Goal: Task Accomplishment & Management: Use online tool/utility

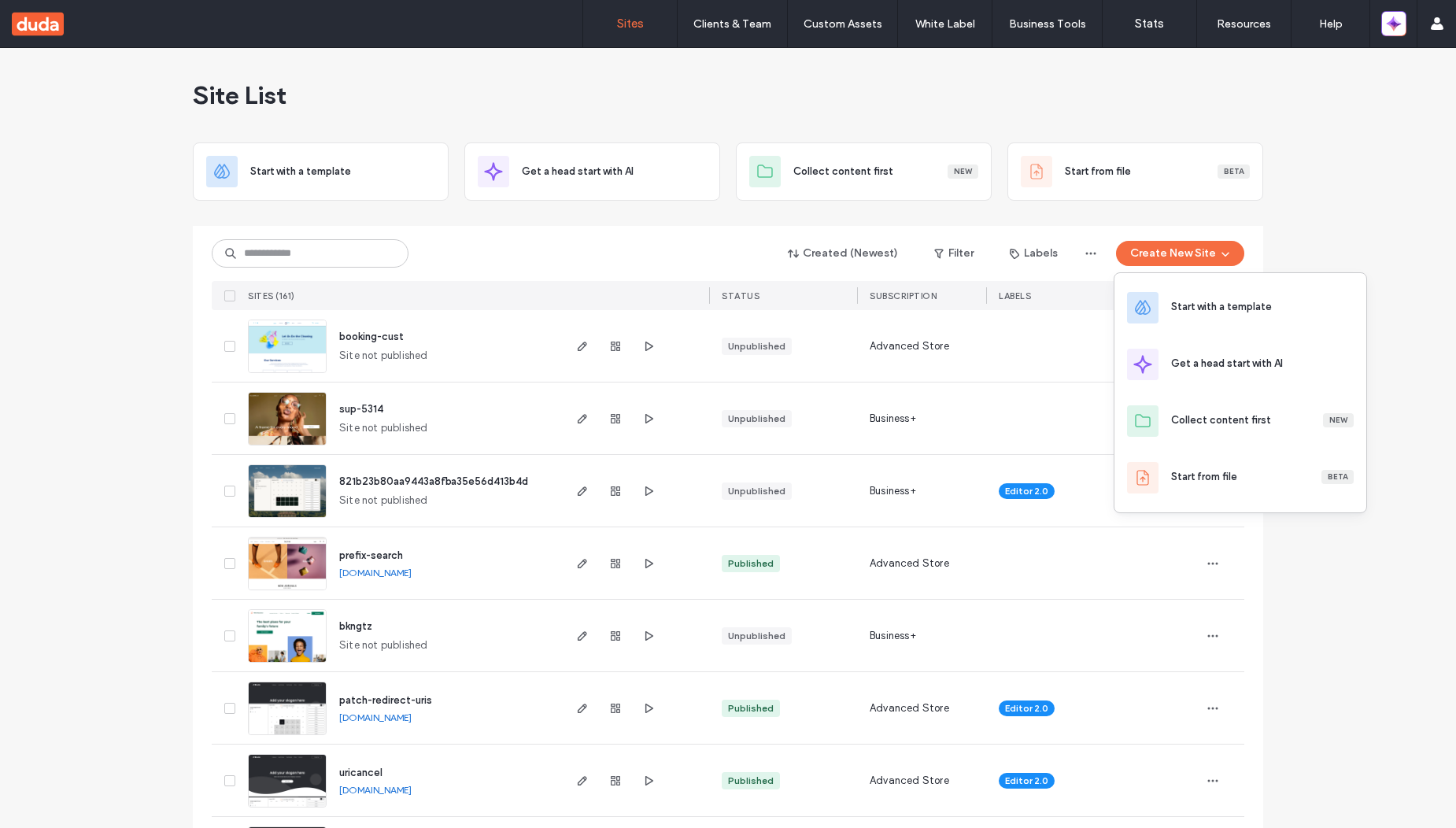
click at [1229, 311] on div "Start with a template" at bounding box center [1221, 307] width 100 height 15
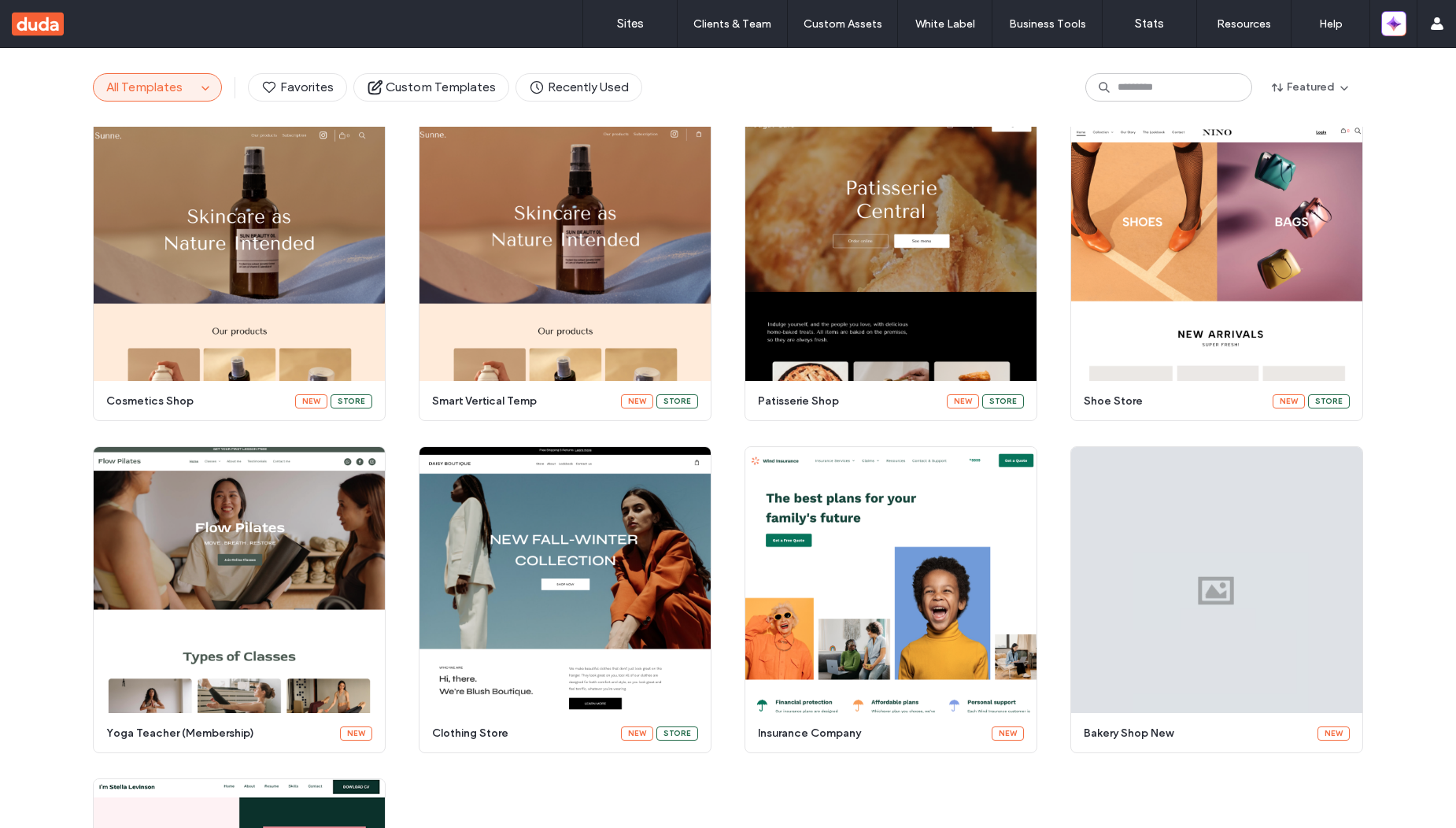
scroll to position [51, 0]
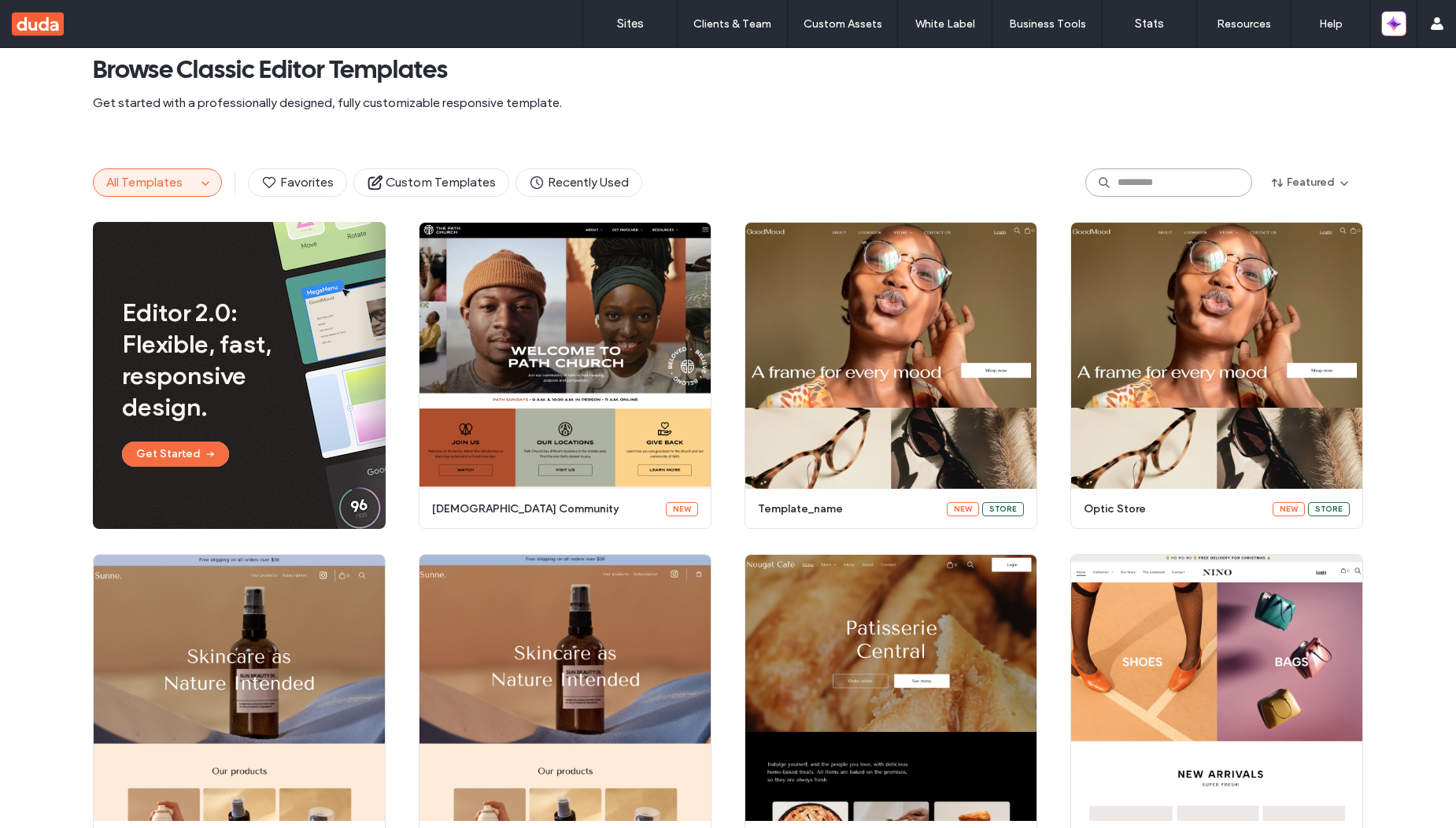
click at [1193, 174] on input at bounding box center [1169, 182] width 167 height 28
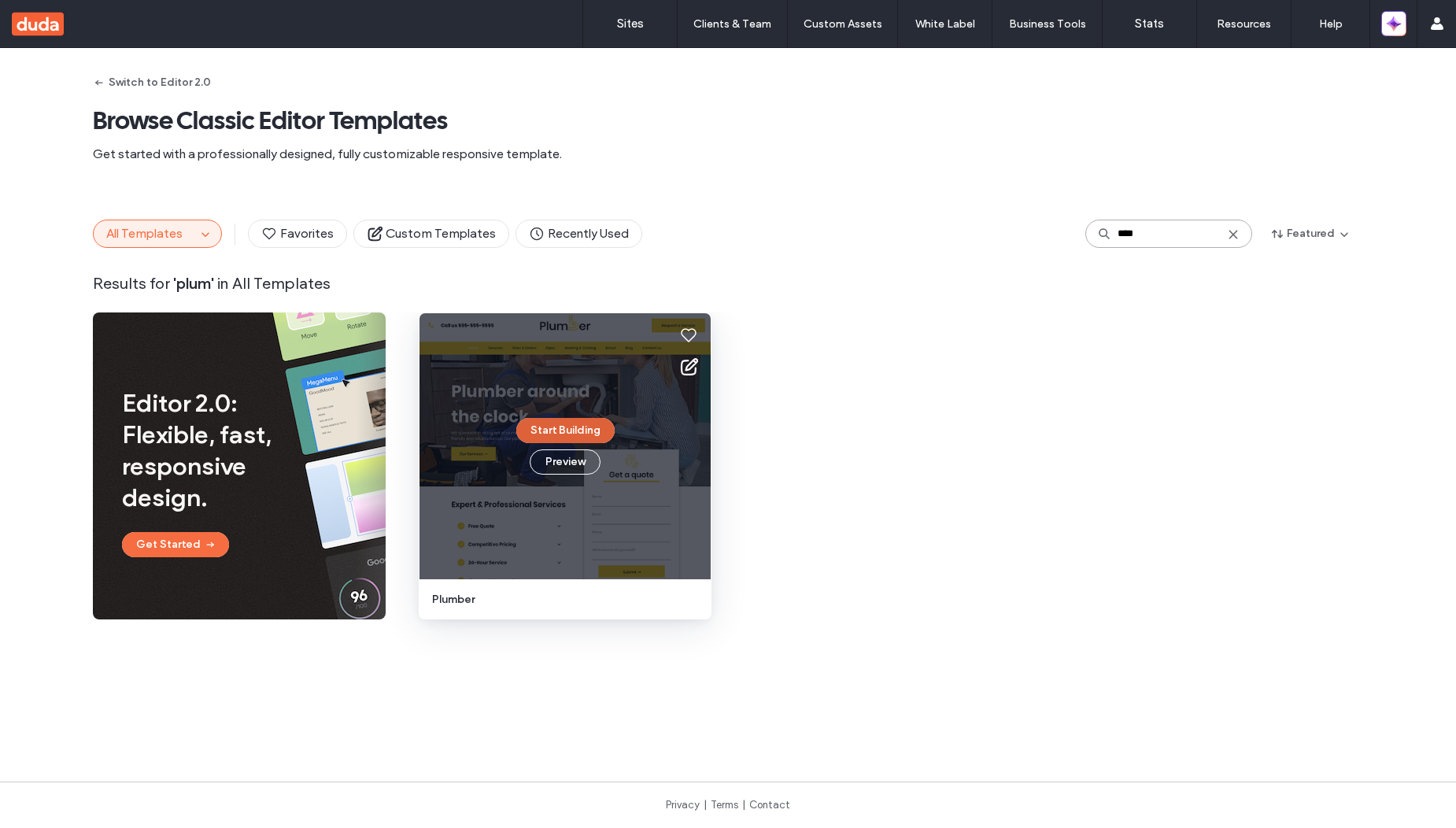
type input "****"
click at [562, 433] on button "Start Building" at bounding box center [566, 430] width 99 height 25
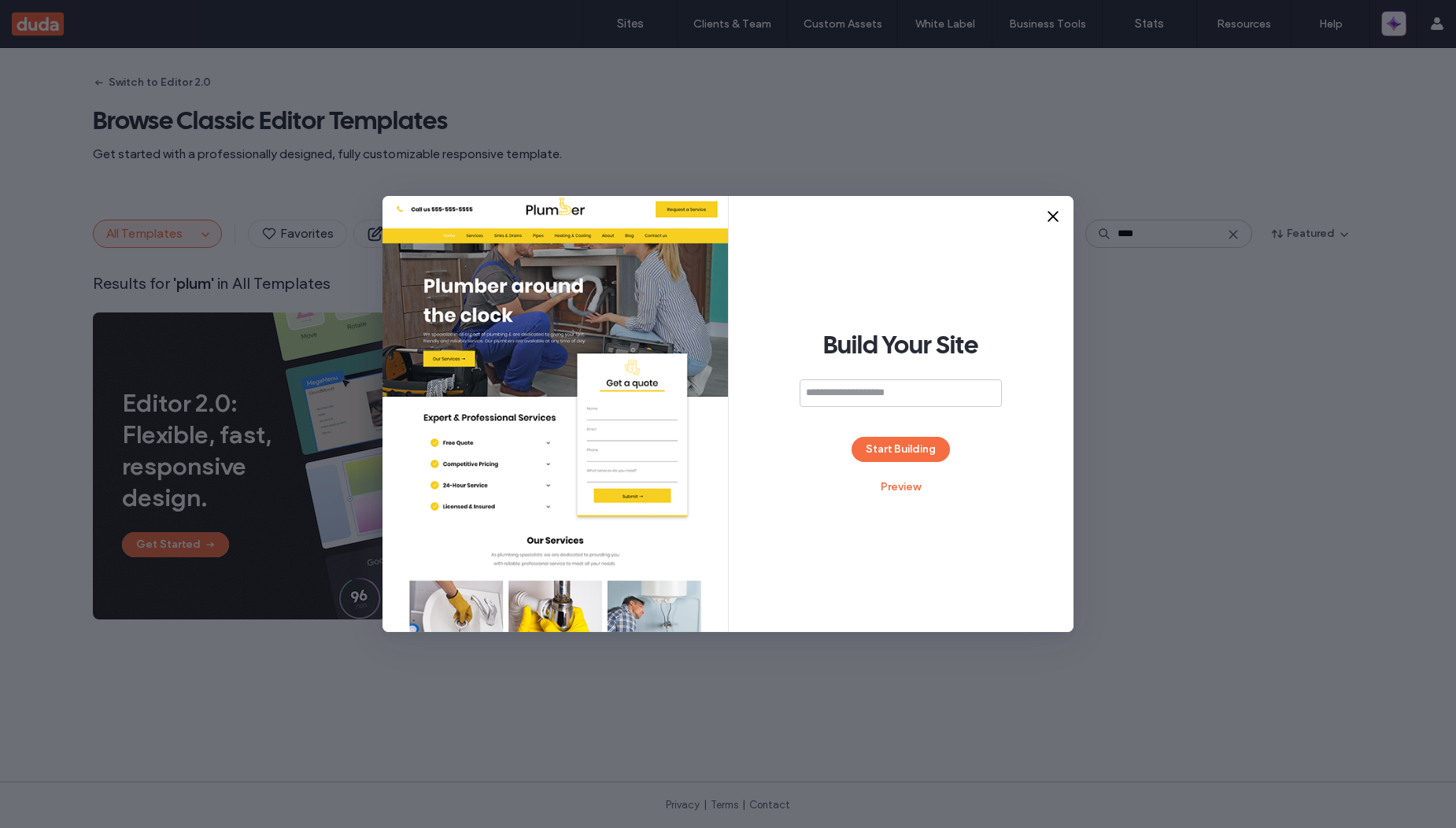
click at [907, 400] on input at bounding box center [901, 393] width 202 height 28
type input "**********"
click at [911, 444] on button "Start Building" at bounding box center [901, 449] width 99 height 25
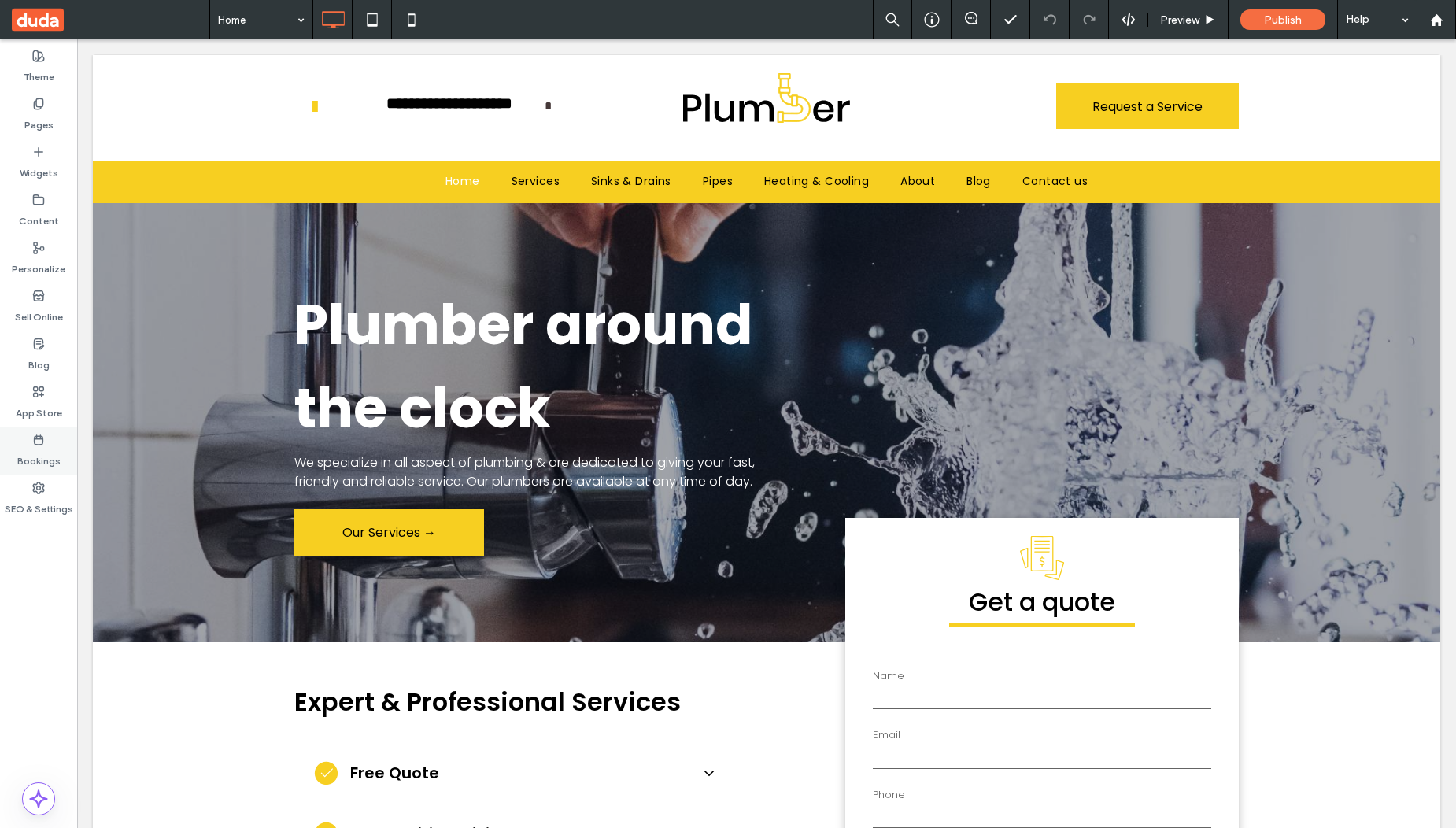
click at [58, 444] on div "Bookings" at bounding box center [38, 450] width 77 height 48
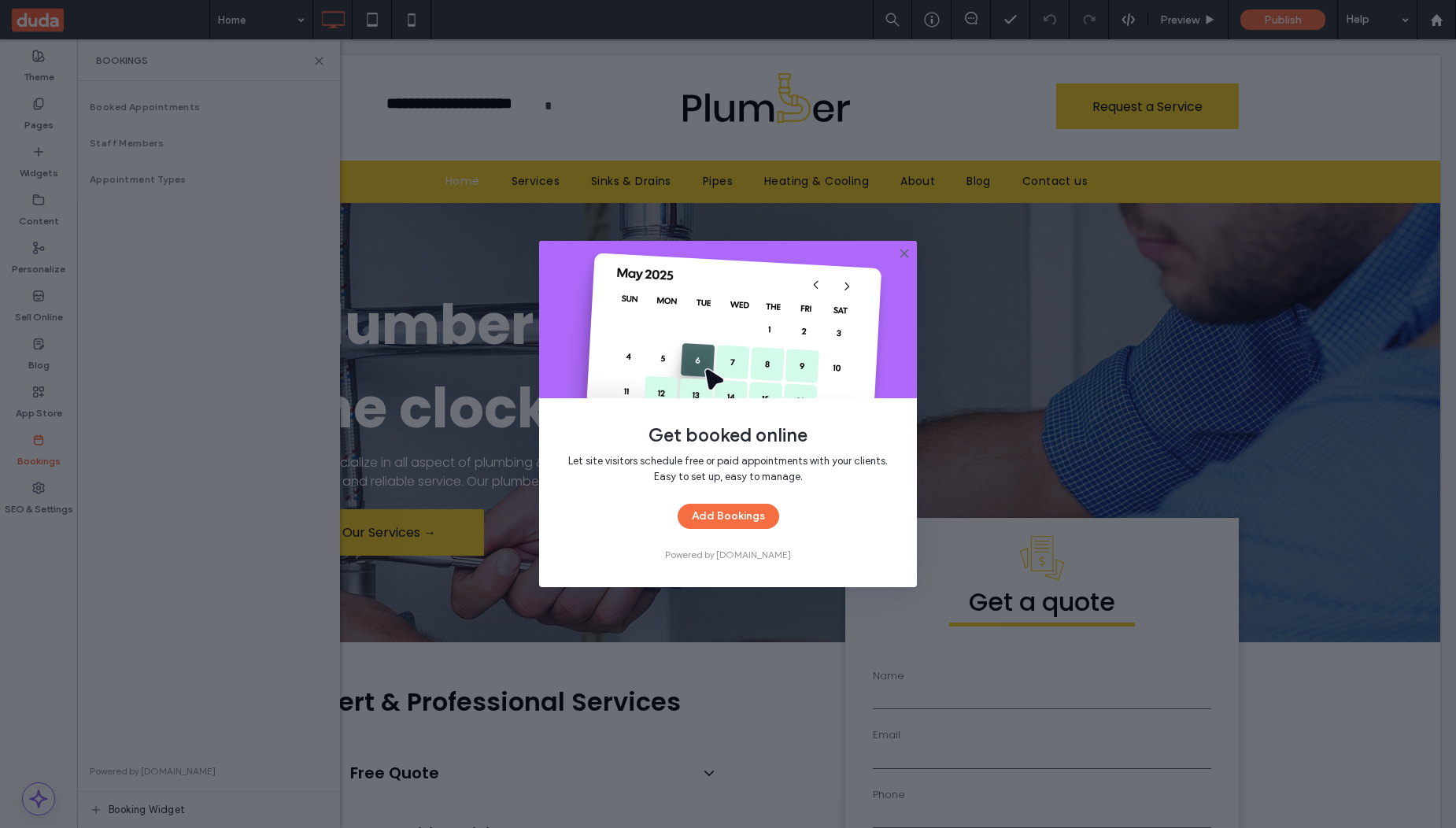
drag, startPoint x: 908, startPoint y: 252, endPoint x: 987, endPoint y: 28, distance: 237.5
click at [908, 252] on icon at bounding box center [905, 253] width 13 height 13
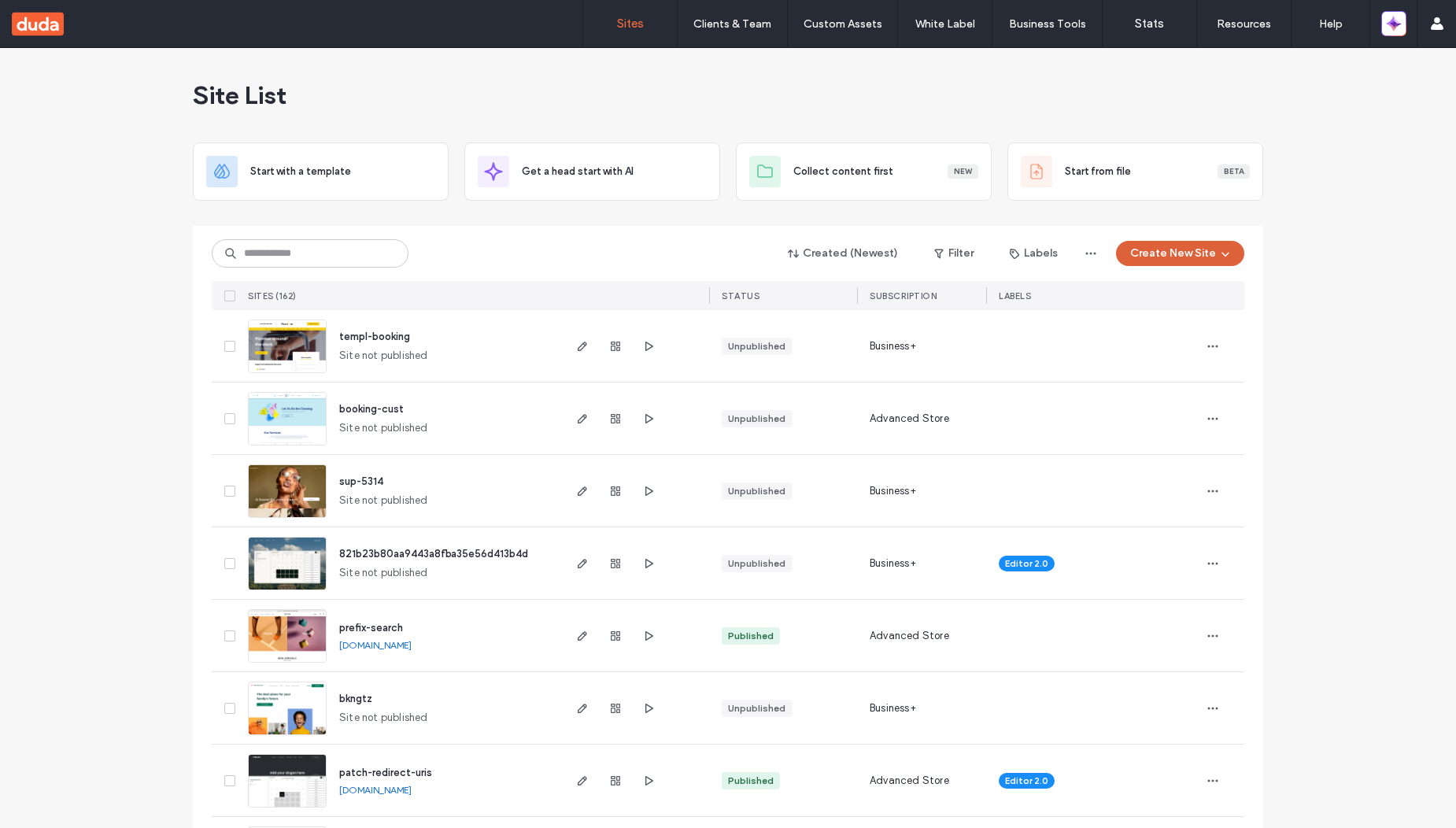
click at [1163, 253] on button "Create New Site" at bounding box center [1180, 253] width 129 height 25
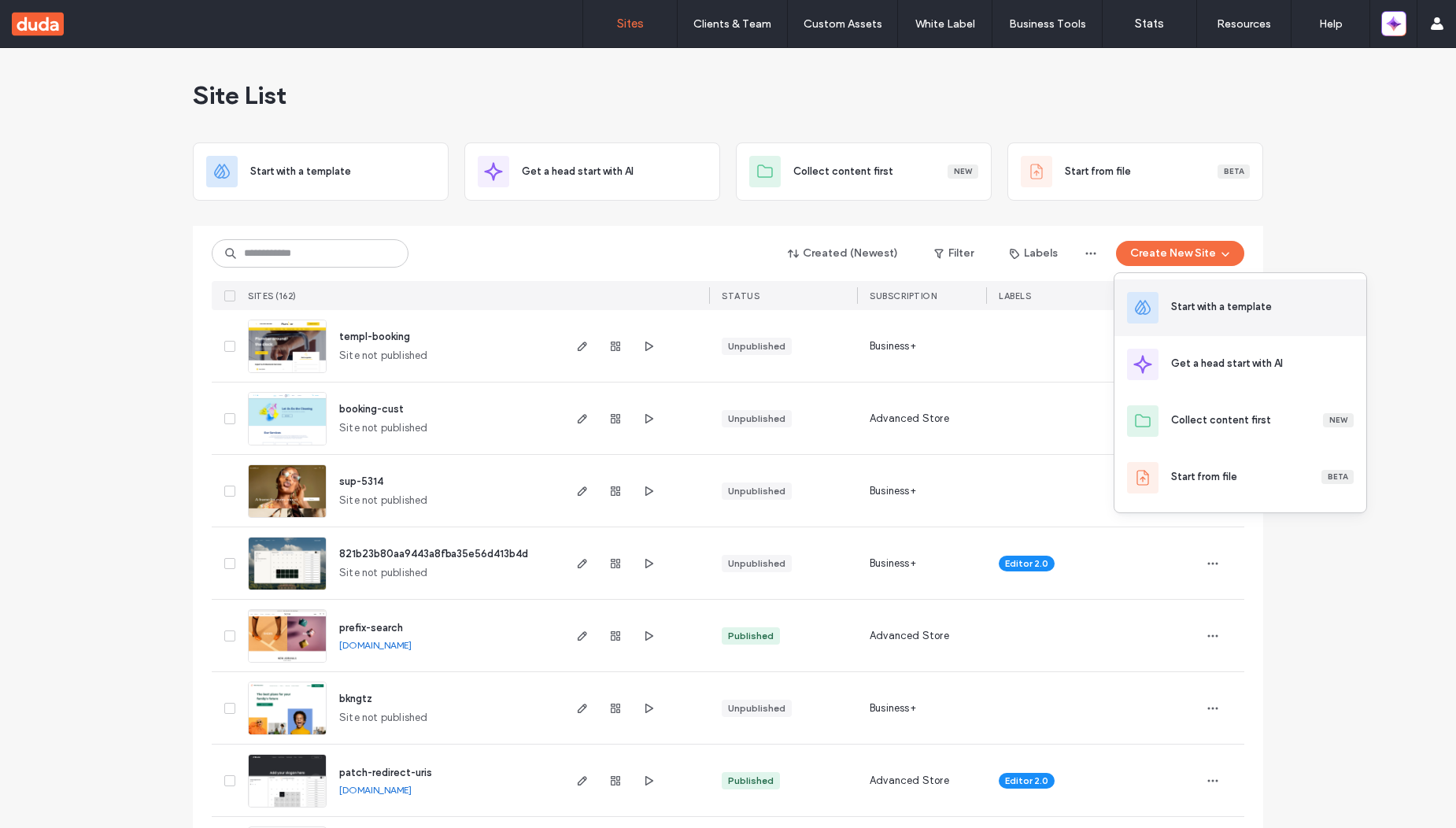
click at [1216, 312] on div "Start with a template" at bounding box center [1221, 307] width 100 height 15
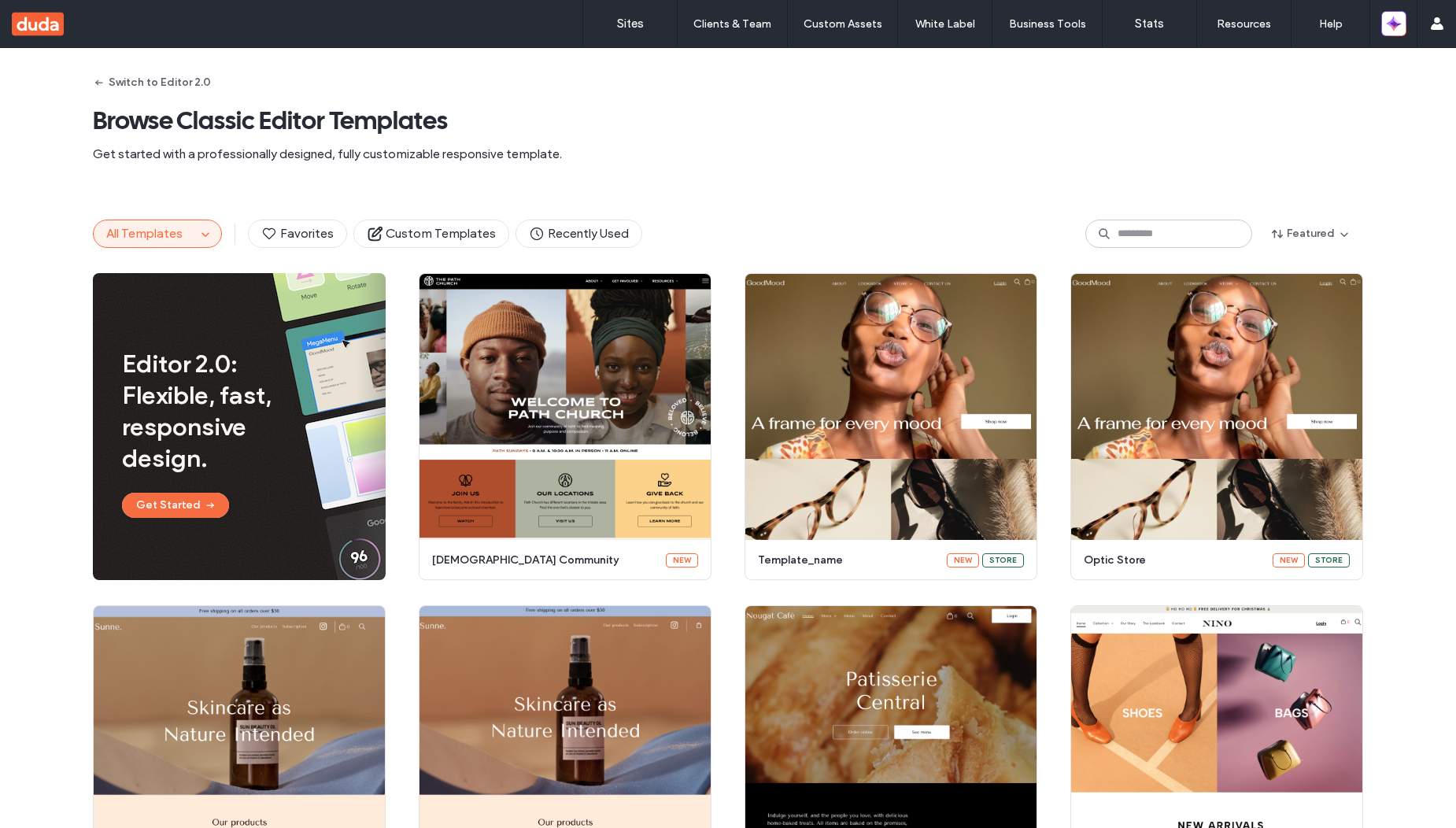
click at [185, 242] on button "All Templates" at bounding box center [145, 233] width 102 height 27
click at [196, 231] on span "button" at bounding box center [205, 233] width 19 height 19
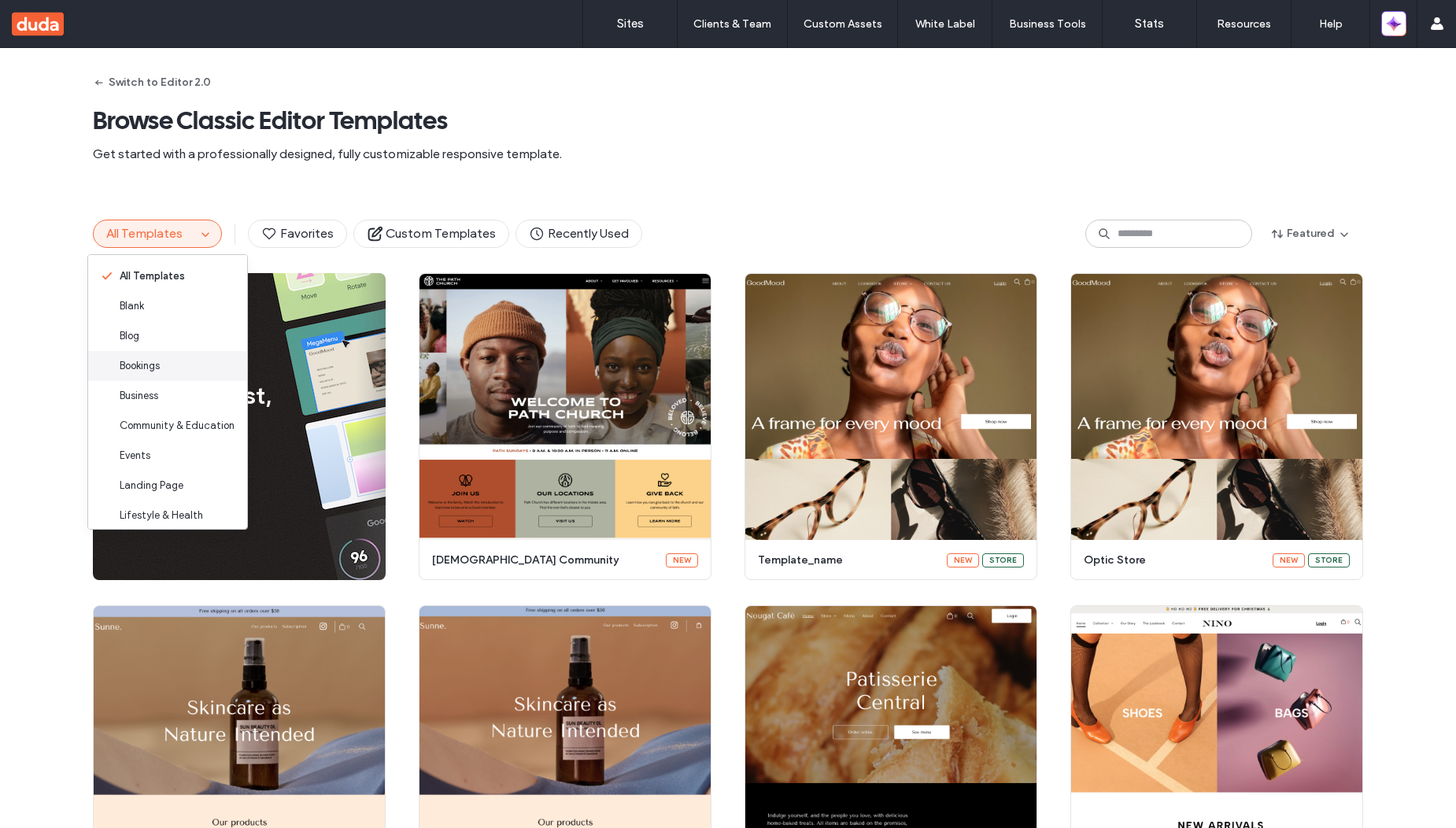
click at [180, 372] on div "Bookings" at bounding box center [168, 366] width 159 height 30
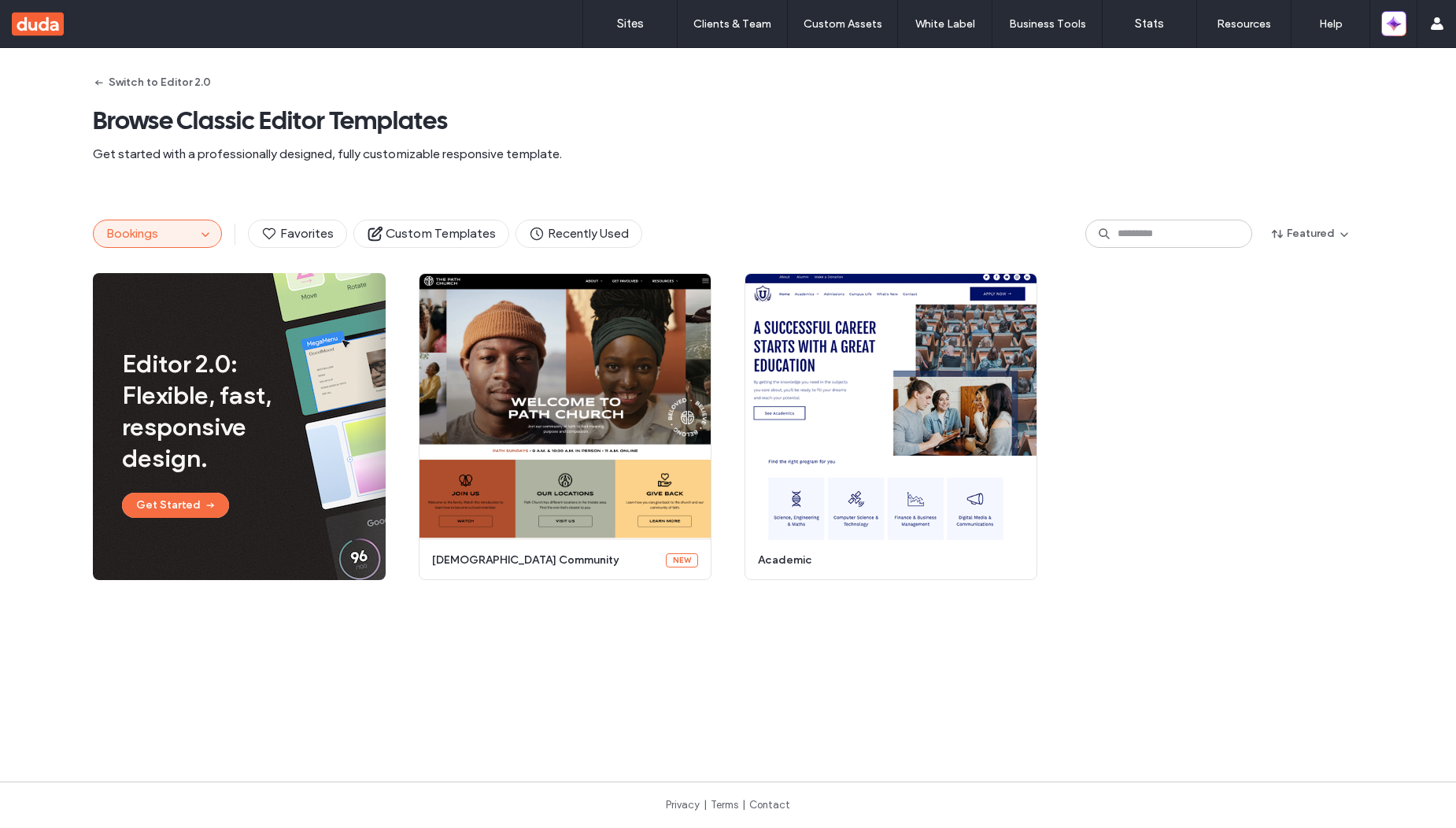
click at [842, 148] on span "Get started with a professionally designed, fully customizable responsive templ…" at bounding box center [728, 154] width 1271 height 17
click at [176, 240] on button "Bookings" at bounding box center [145, 233] width 102 height 27
click at [202, 236] on use "button" at bounding box center [205, 235] width 7 height 4
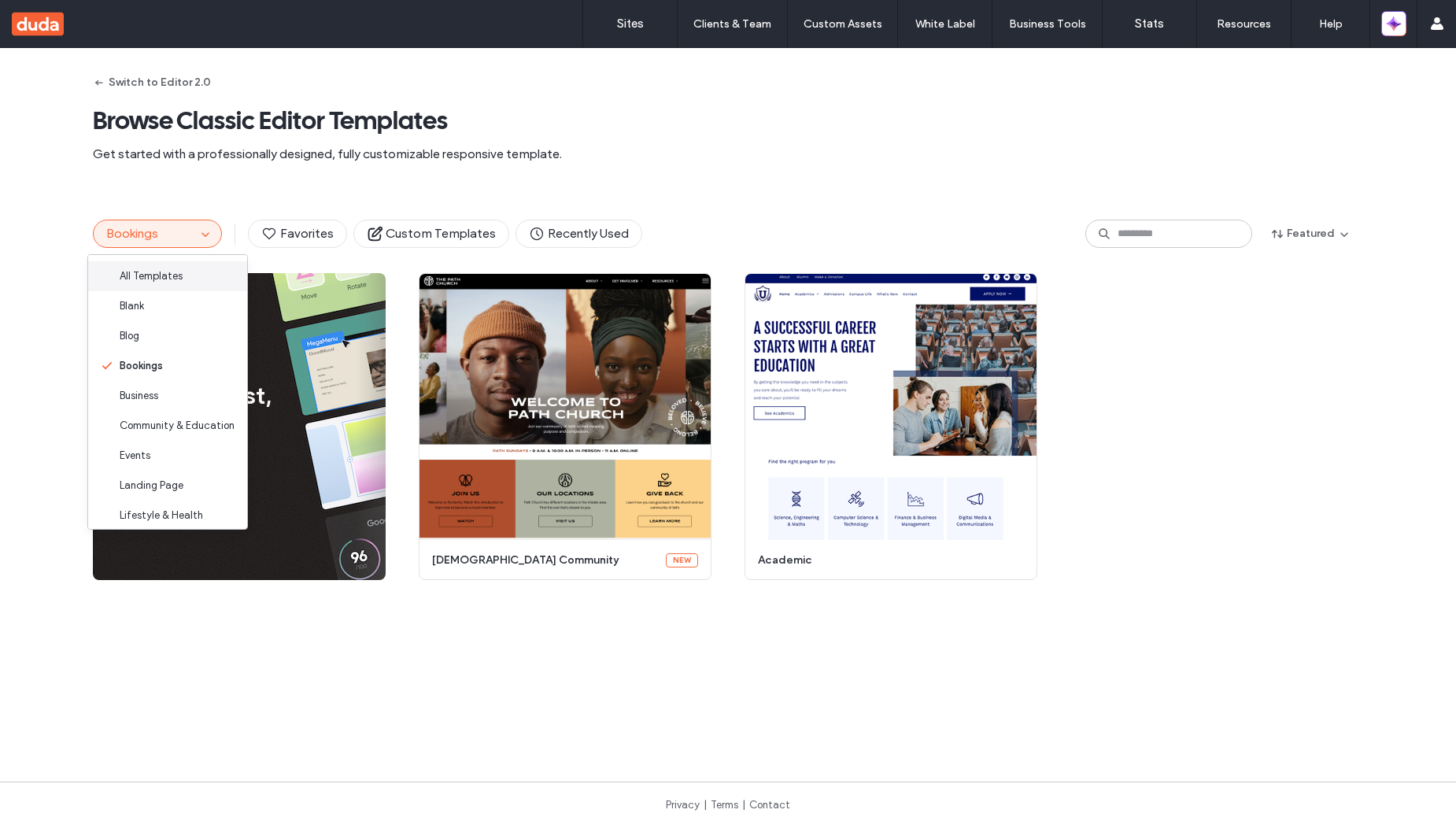
click at [157, 281] on span "All Templates" at bounding box center [151, 276] width 63 height 15
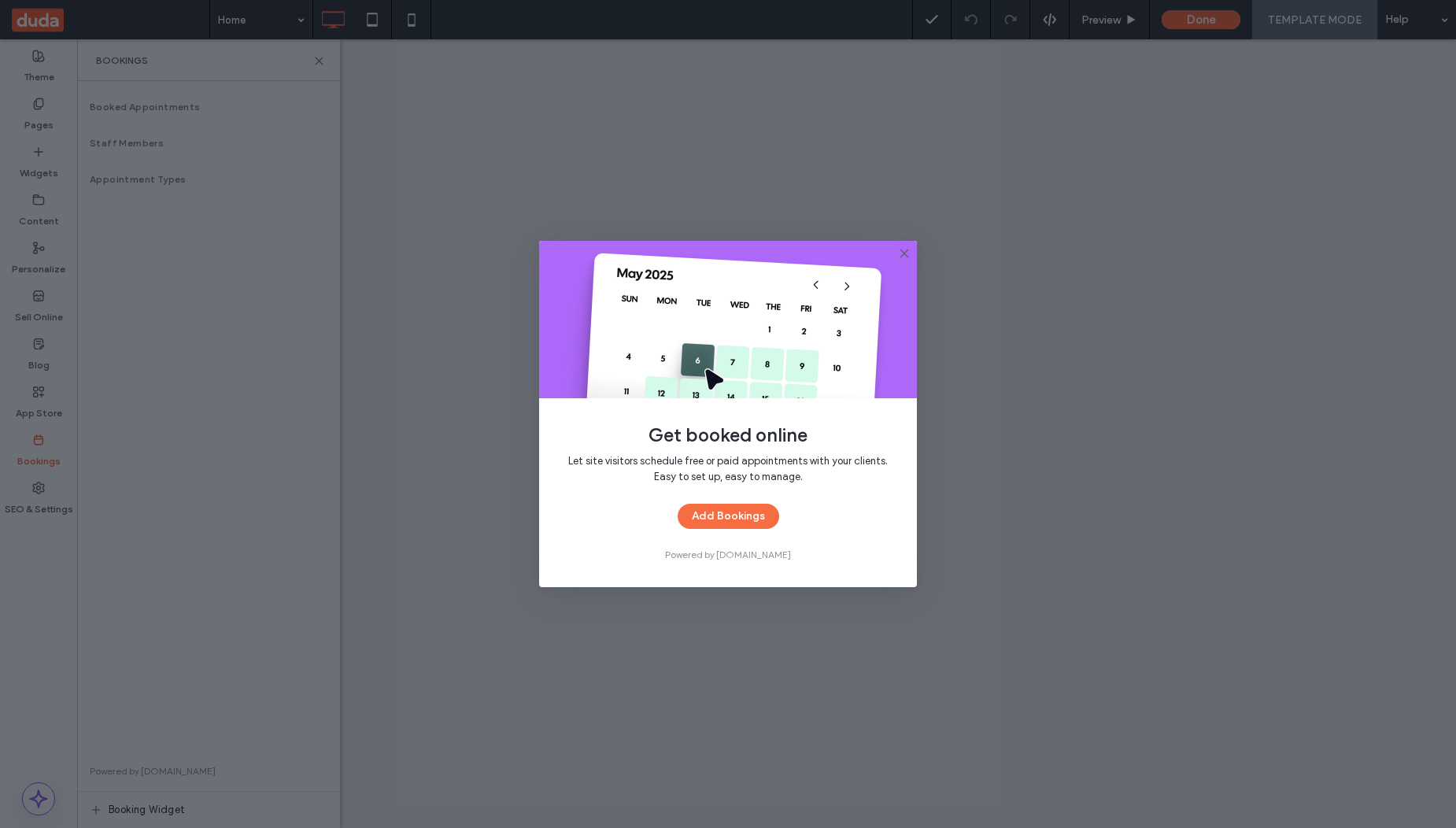
click at [903, 253] on use at bounding box center [904, 253] width 7 height 7
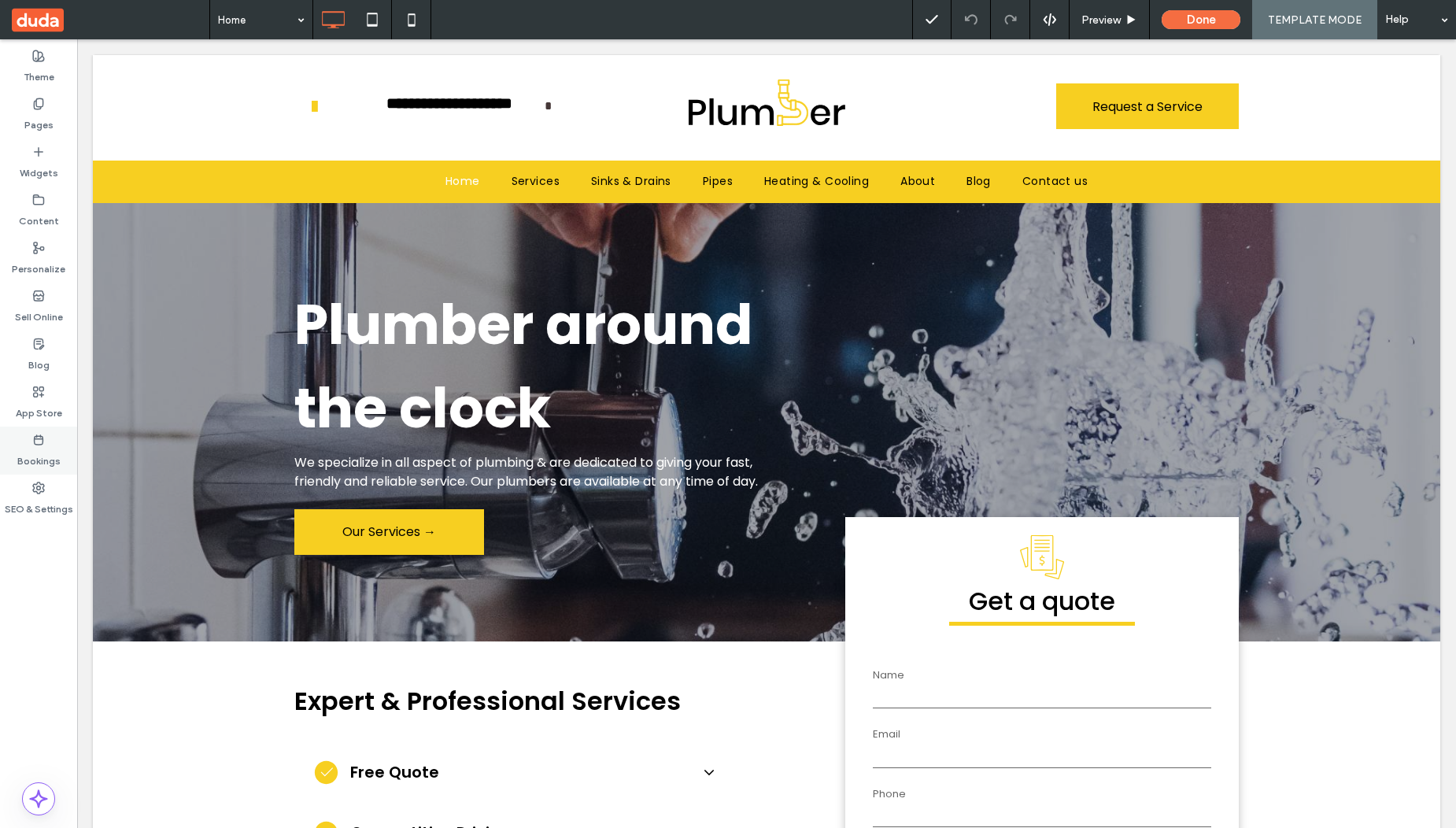
click at [31, 446] on label "Bookings" at bounding box center [38, 456] width 43 height 22
